Goal: Subscribe to service/newsletter

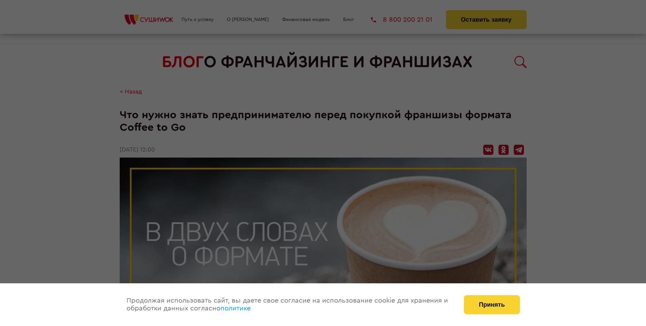
scroll to position [761, 0]
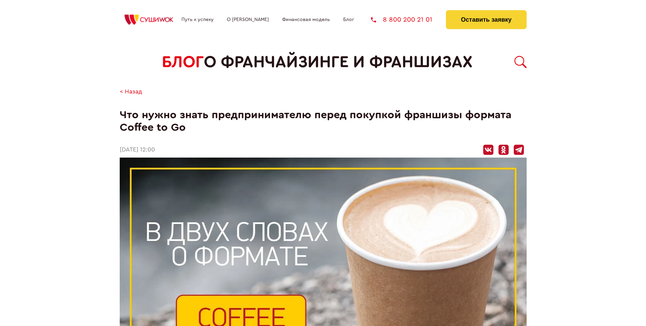
scroll to position [761, 0]
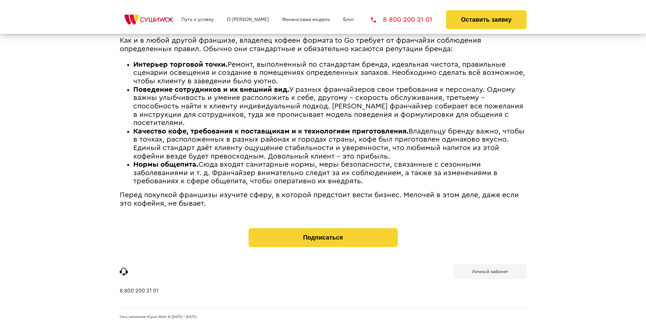
click at [489, 271] on b "Личный кабинет" at bounding box center [490, 271] width 36 height 4
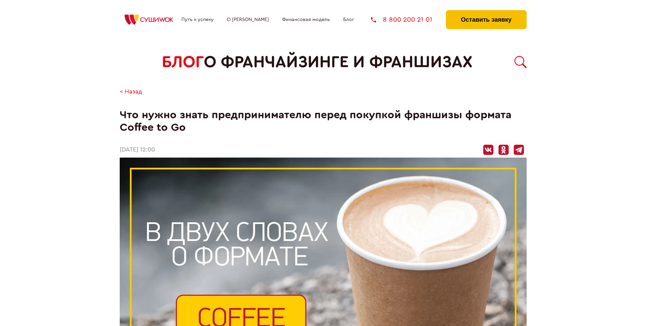
click at [486, 12] on button "Оставить заявку" at bounding box center [486, 19] width 80 height 19
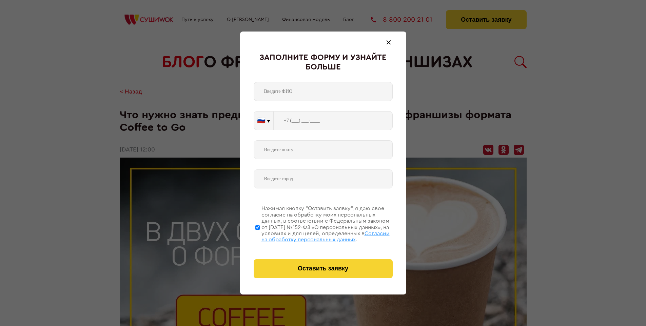
click at [314, 236] on span "Согласии на обработку персональных данных" at bounding box center [325, 237] width 128 height 12
click at [260, 236] on input "Нажимая кнопку “Оставить заявку”, я даю свое согласие на обработку моих персона…" at bounding box center [257, 227] width 4 height 54
checkbox input "false"
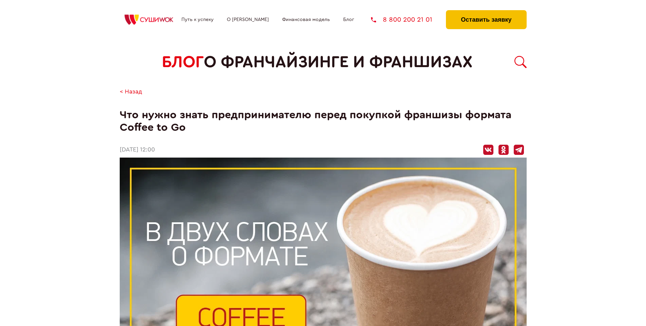
click at [486, 12] on button "Оставить заявку" at bounding box center [486, 19] width 80 height 19
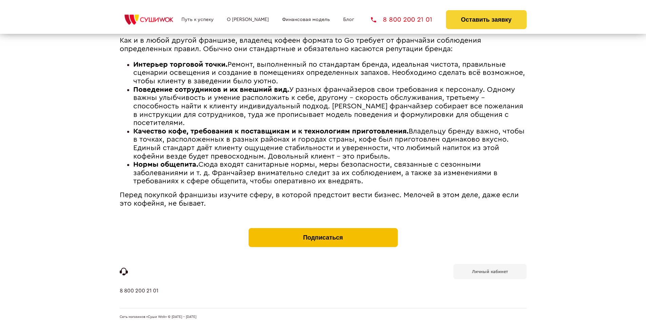
click at [323, 230] on button "Подписаться" at bounding box center [322, 237] width 149 height 19
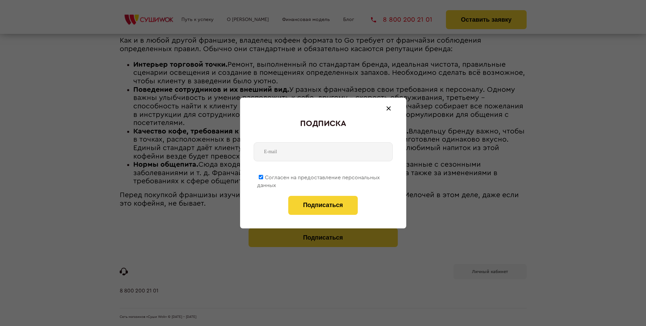
click at [319, 176] on span "Согласен на предоставление персональных данных" at bounding box center [318, 181] width 123 height 13
click at [263, 176] on input "Согласен на предоставление персональных данных" at bounding box center [261, 177] width 4 height 4
checkbox input "false"
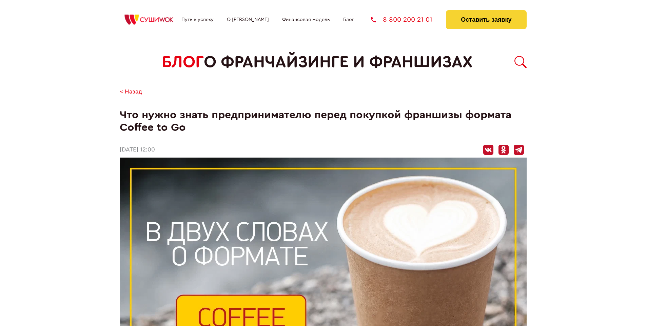
scroll to position [761, 0]
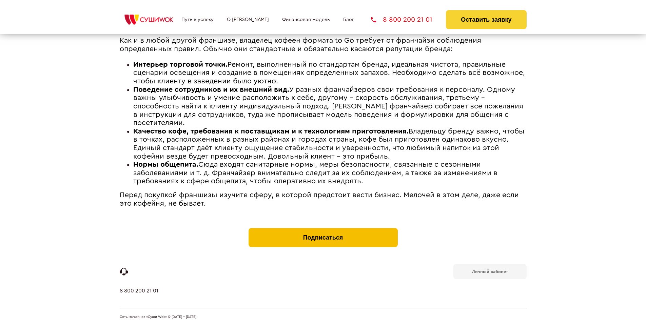
click at [323, 230] on button "Подписаться" at bounding box center [322, 237] width 149 height 19
